Goal: Task Accomplishment & Management: Use online tool/utility

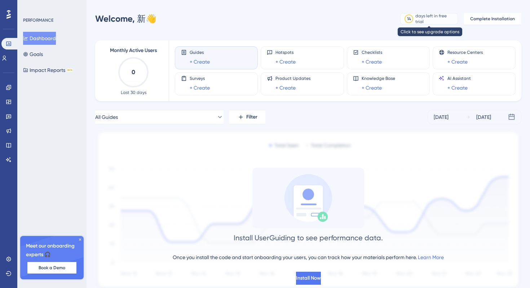
click at [425, 20] on div "days left in free trial" at bounding box center [436, 19] width 40 height 12
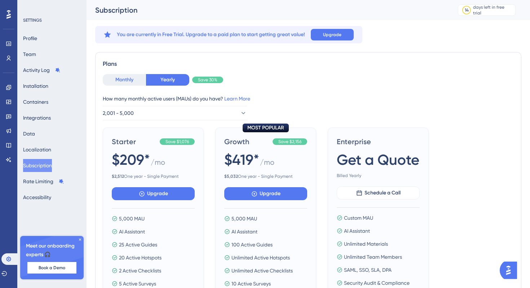
click at [115, 78] on button "Monthly" at bounding box center [124, 80] width 43 height 12
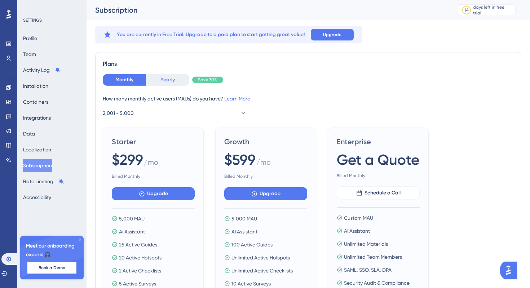
click at [159, 76] on button "Yearly" at bounding box center [167, 80] width 43 height 12
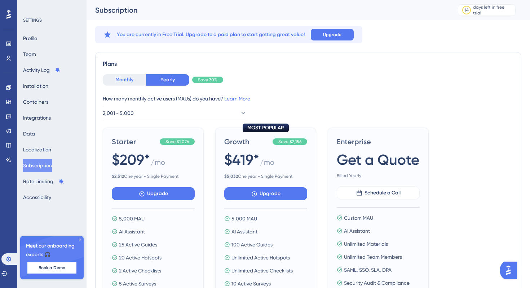
click at [122, 84] on button "Monthly" at bounding box center [124, 80] width 43 height 12
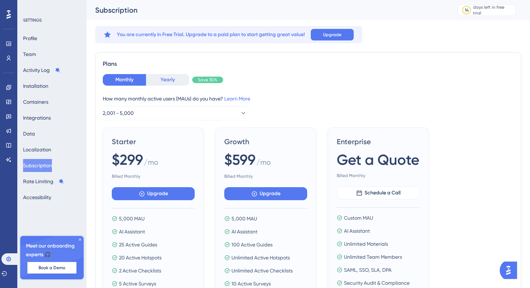
click at [180, 79] on button "Yearly" at bounding box center [167, 80] width 43 height 12
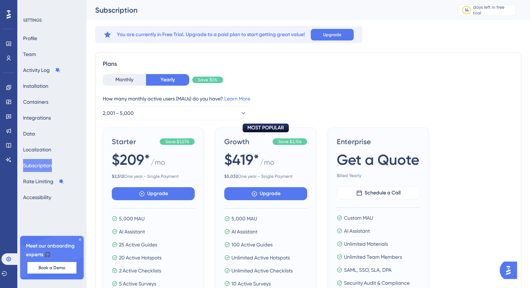
click at [36, 18] on div "SETTINGS" at bounding box center [52, 20] width 58 height 6
click at [34, 37] on button "Profile" at bounding box center [30, 38] width 14 height 13
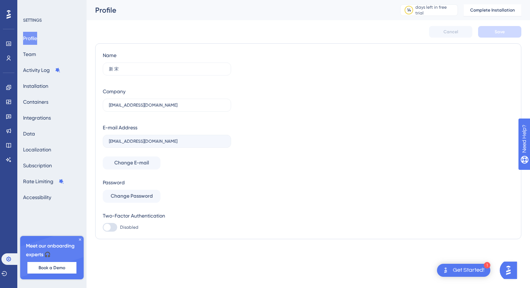
click at [9, 16] on icon at bounding box center [8, 14] width 4 height 9
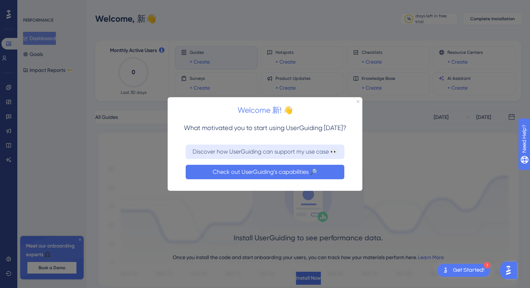
click at [333, 171] on button "Check out UserGuiding’s capabilities 🔎" at bounding box center [265, 171] width 159 height 14
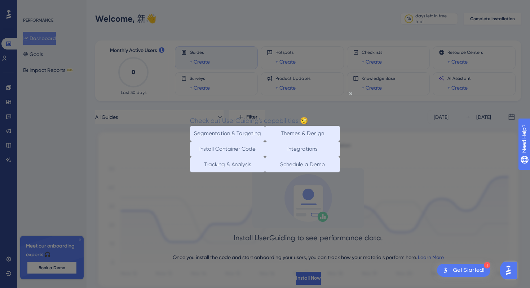
click at [308, 115] on div "Check out UserGuiding’s capabilities 🧐" at bounding box center [249, 120] width 118 height 10
click at [350, 94] on icon "Close Preview" at bounding box center [351, 93] width 3 height 3
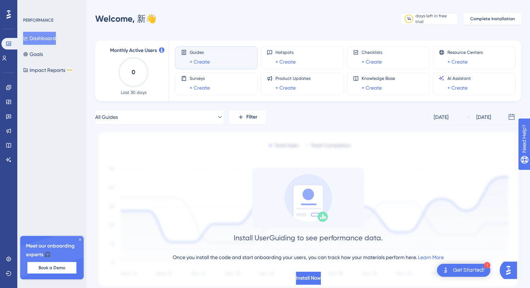
click at [223, 53] on div "Guides + Create" at bounding box center [216, 57] width 71 height 17
click at [203, 61] on link "+ Create" at bounding box center [200, 61] width 20 height 9
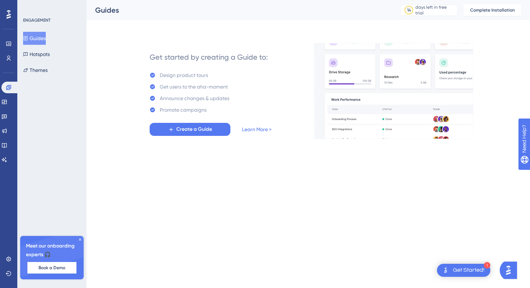
click at [475, 268] on div "Get Started!" at bounding box center [469, 270] width 32 height 8
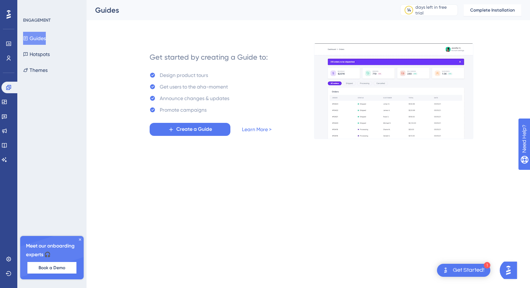
click at [203, 129] on div "✨ Save My Spot!✨" at bounding box center [266, 68] width 530 height 161
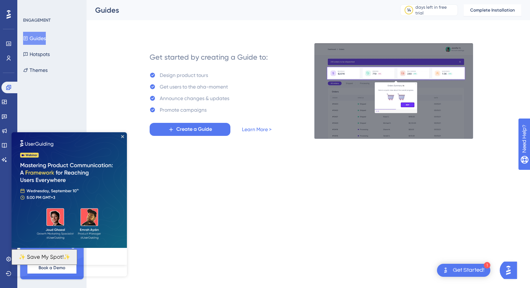
click at [71, 257] on button "✨ Save My Spot!✨" at bounding box center [45, 257] width 66 height 16
